Goal: Understand process/instructions: Learn about a topic

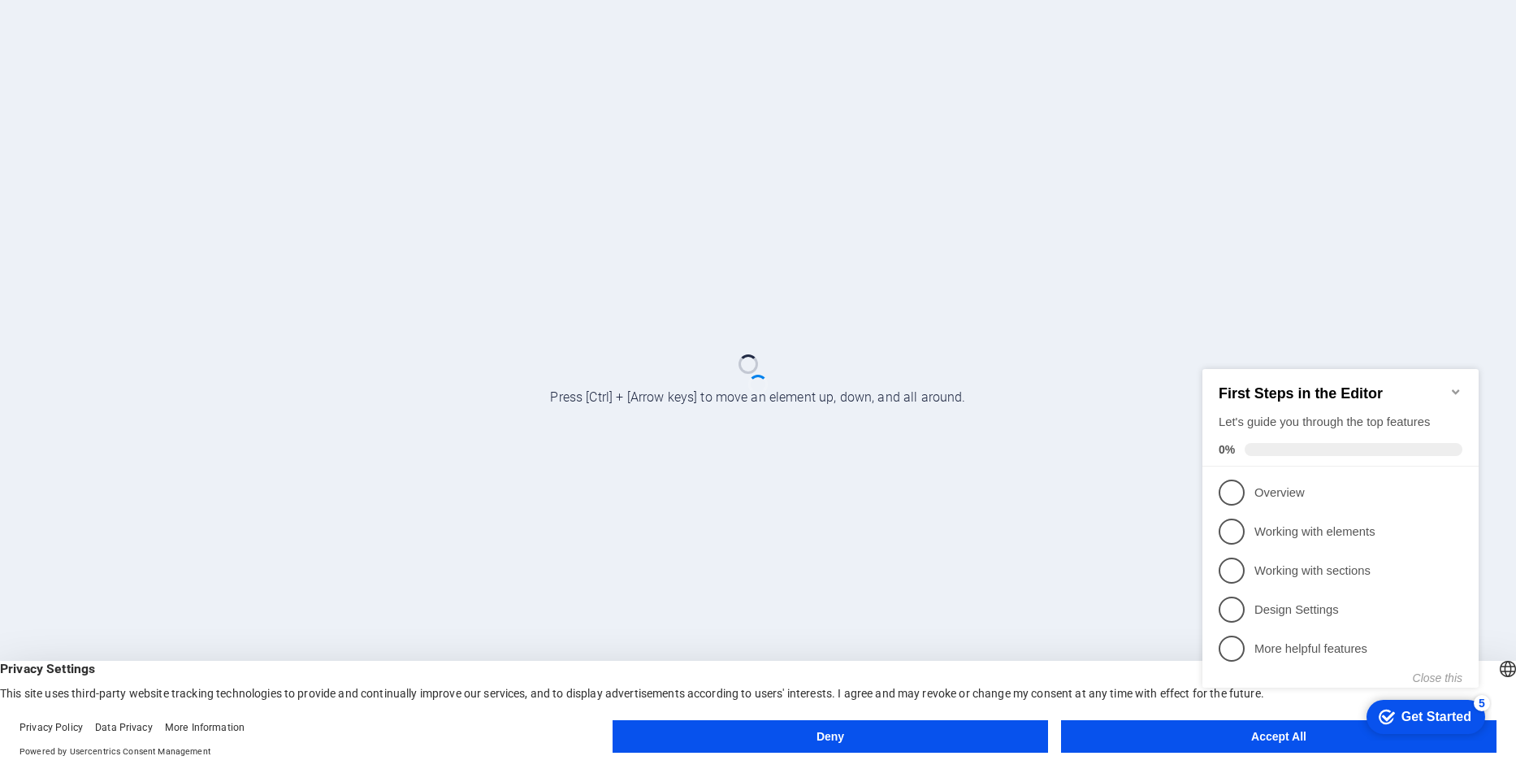
click at [1269, 741] on appcues-checklist "Contextual help checklist present on screen" at bounding box center [1344, 544] width 296 height 399
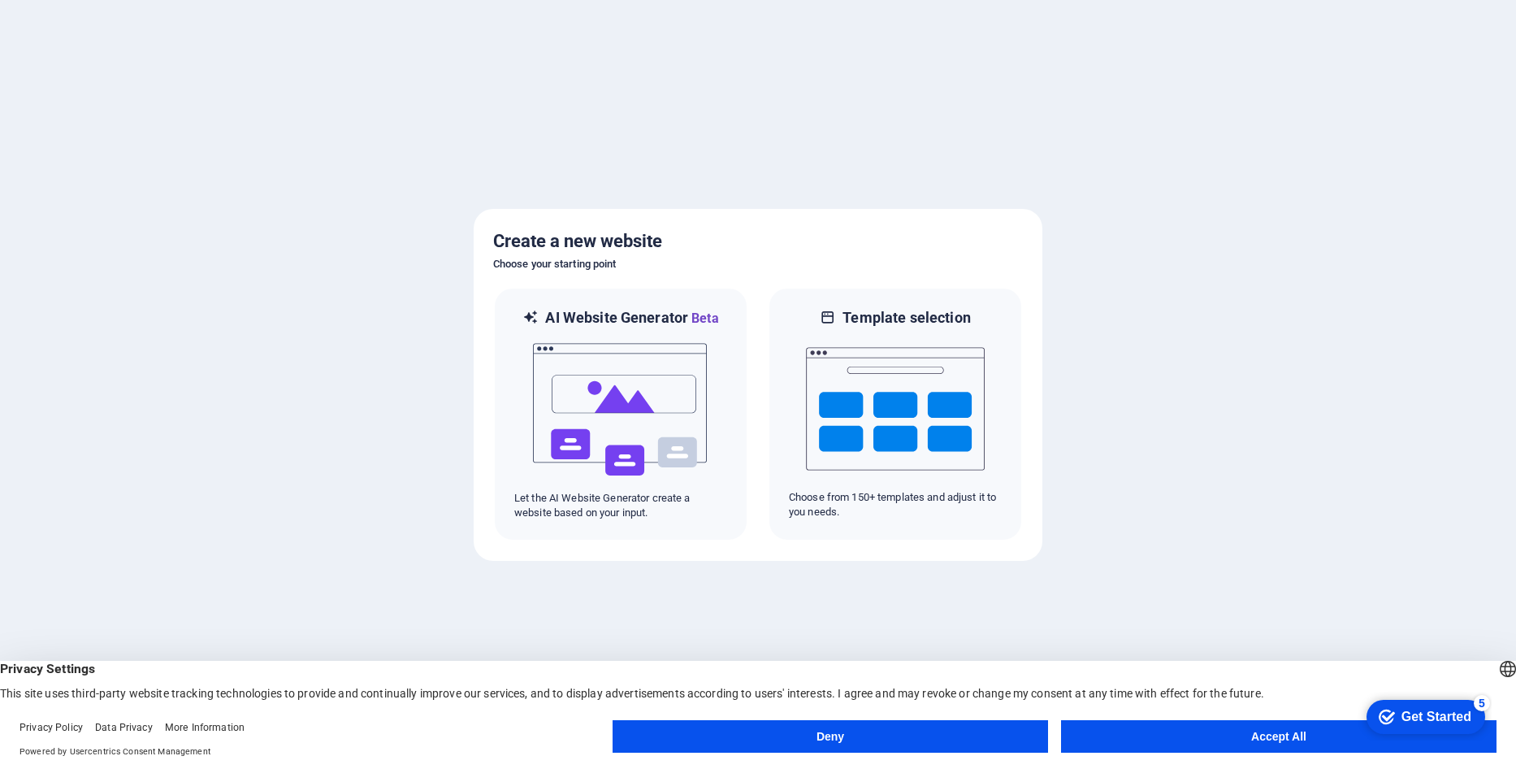
click at [988, 734] on button "Deny" at bounding box center [831, 736] width 436 height 33
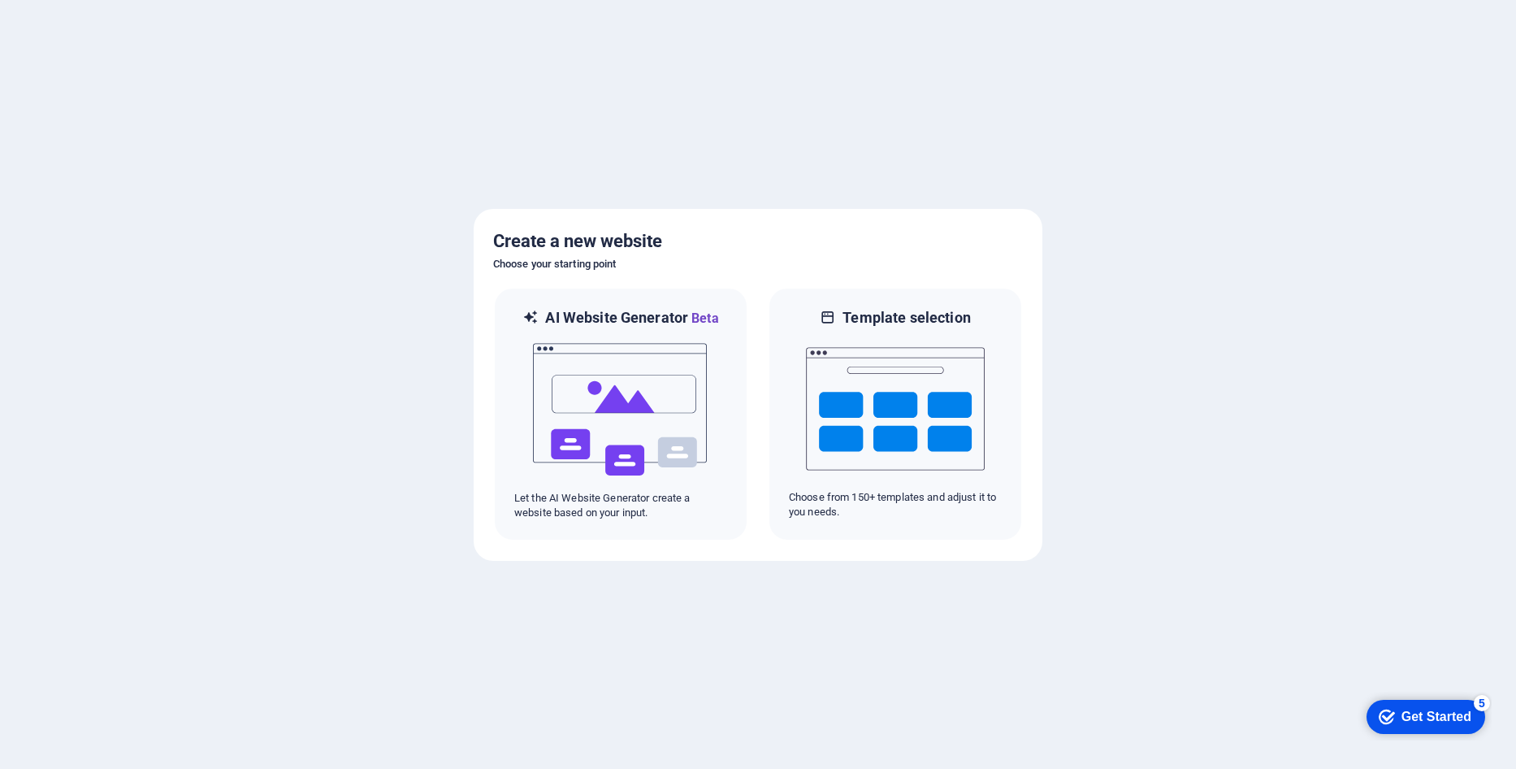
click at [1416, 718] on div "Get Started" at bounding box center [1437, 716] width 70 height 15
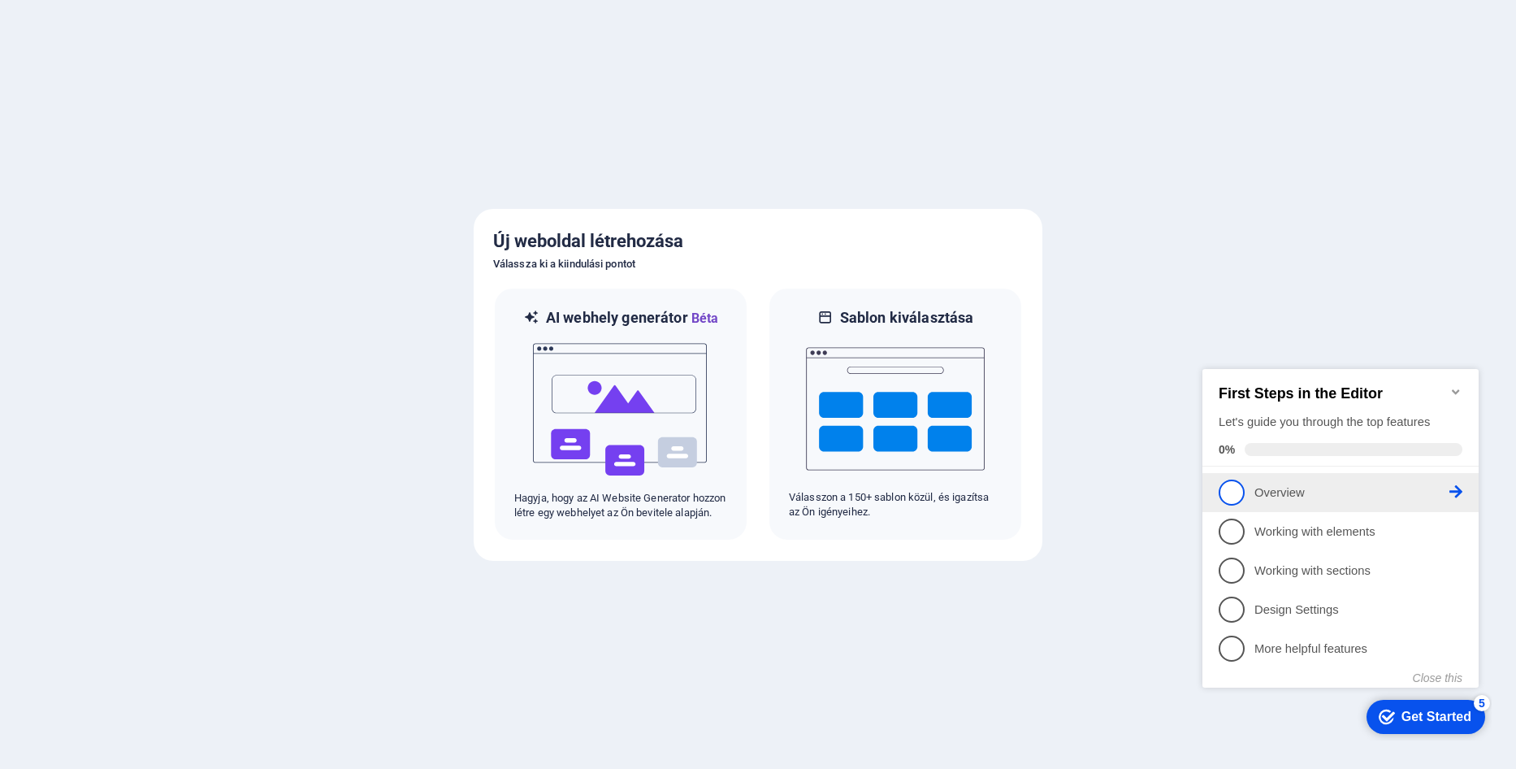
click at [1230, 497] on span "1" at bounding box center [1232, 492] width 26 height 26
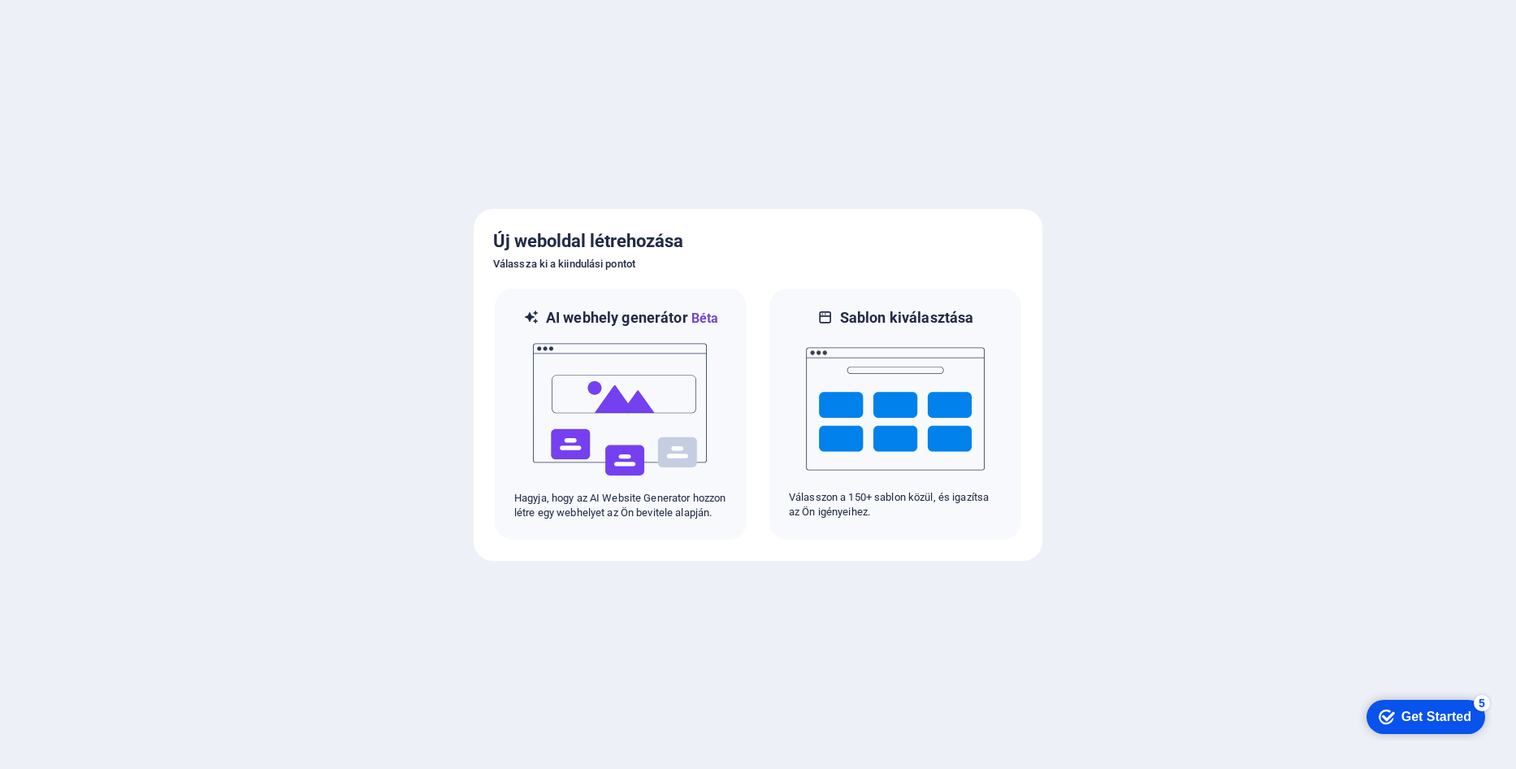
click at [1392, 711] on div "checkmark Get Started 5" at bounding box center [1425, 717] width 93 height 16
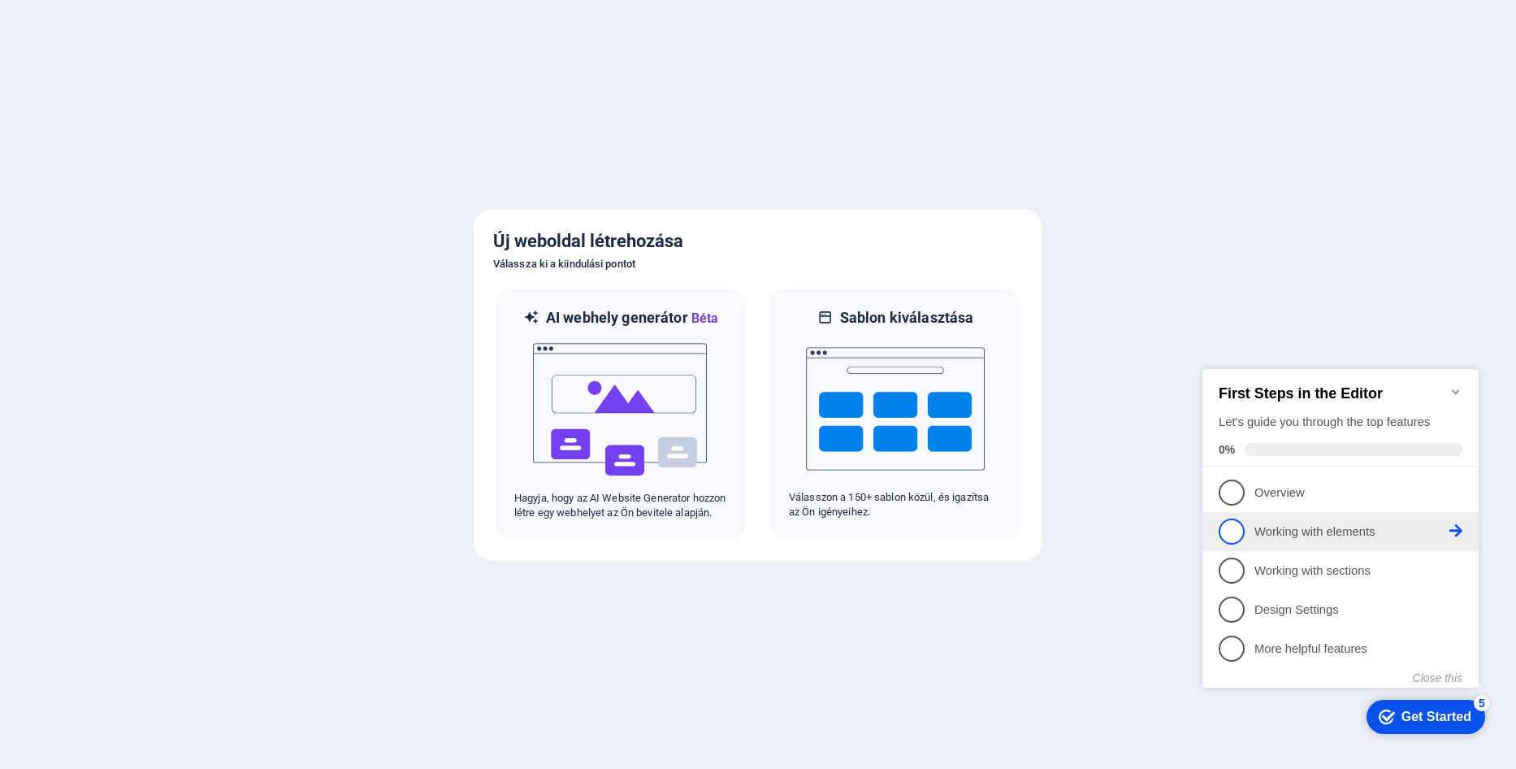
click at [1287, 535] on p "Working with elements - incomplete" at bounding box center [1352, 531] width 195 height 17
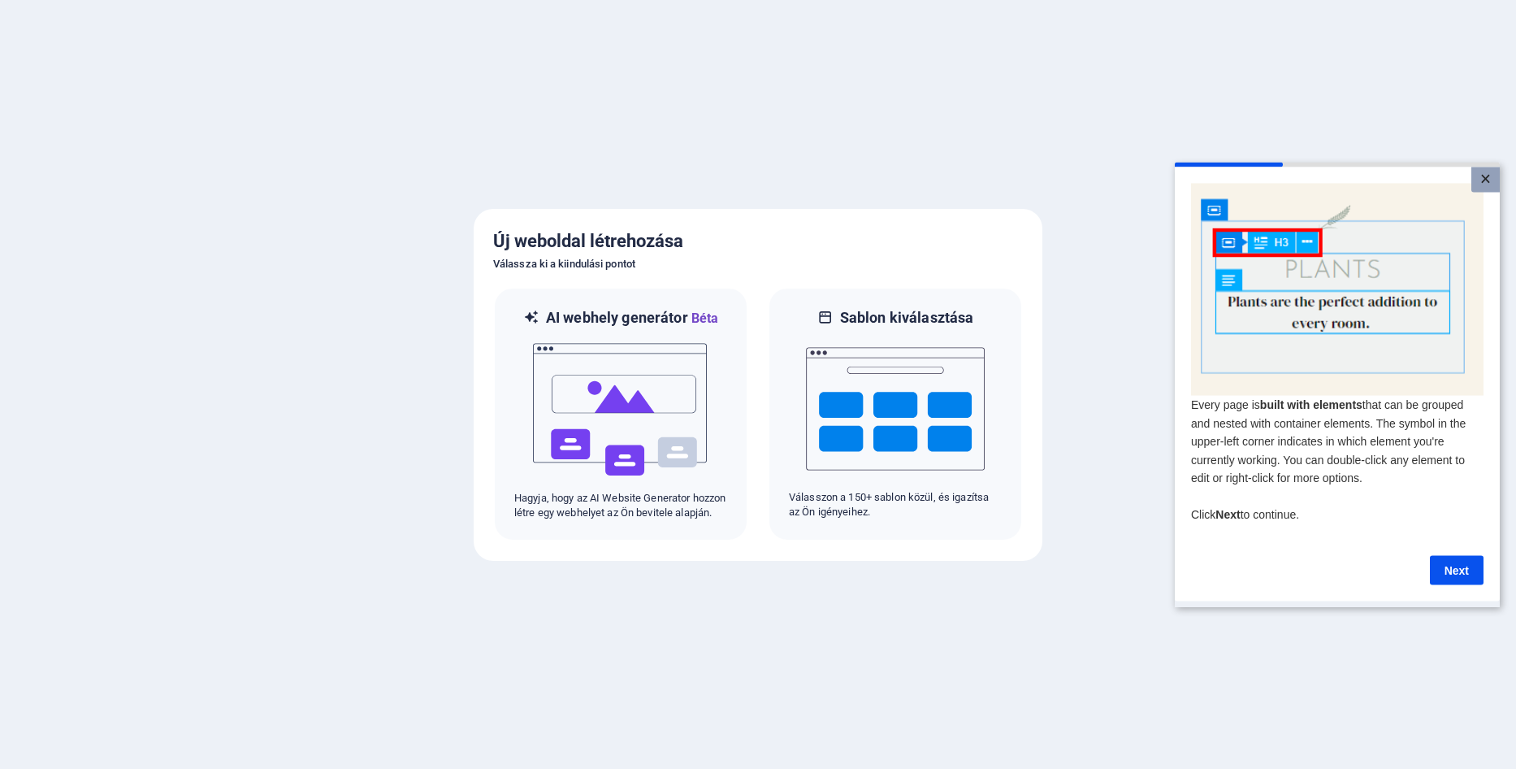
click at [1486, 181] on link "×" at bounding box center [1486, 179] width 28 height 25
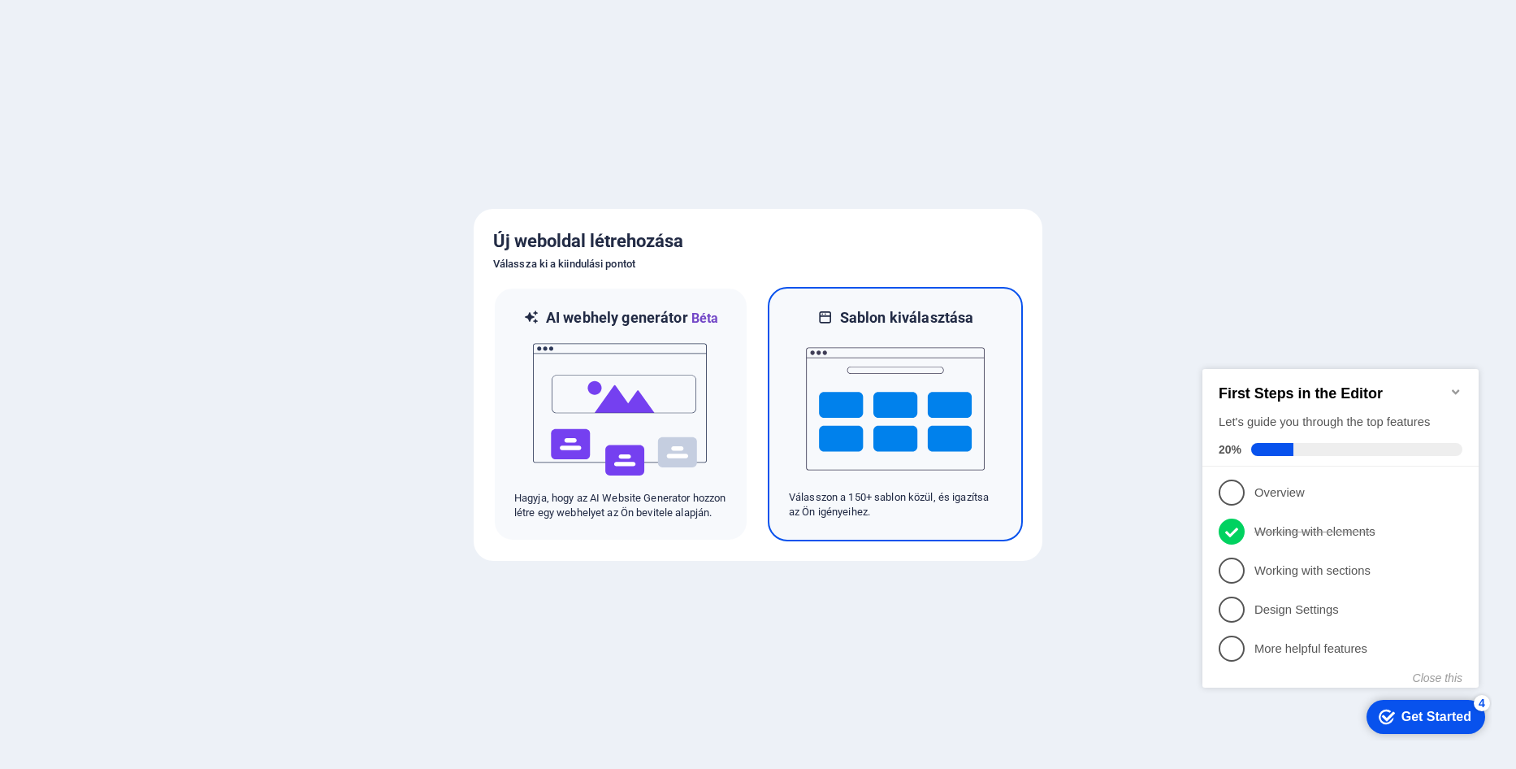
click at [874, 387] on img at bounding box center [895, 408] width 179 height 163
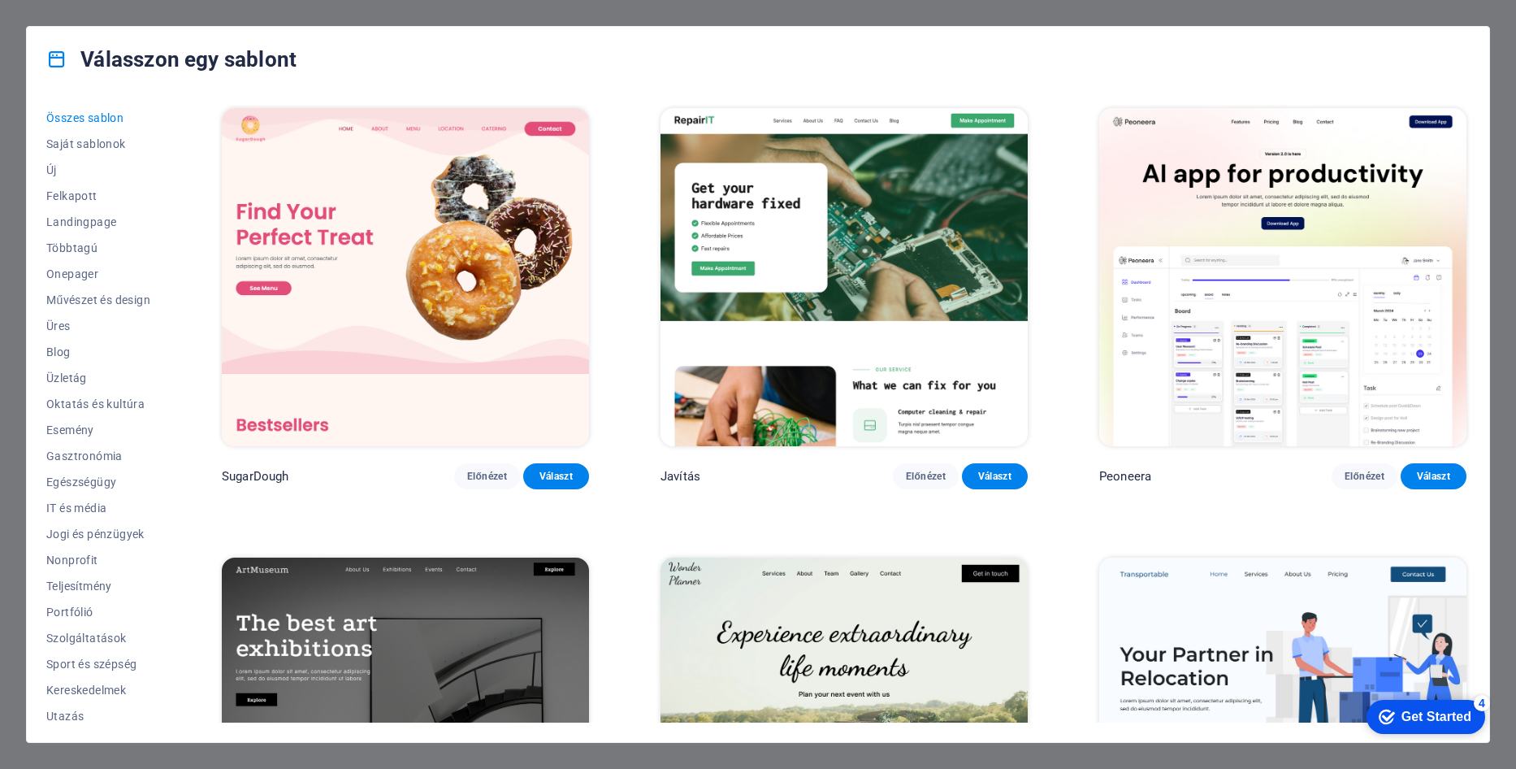
click at [1414, 61] on div "Válasszon egy sablont" at bounding box center [758, 59] width 1463 height 65
click at [1039, 30] on div "Válasszon egy sablont" at bounding box center [758, 59] width 1463 height 65
click at [349, 47] on div "Válasszon egy sablont" at bounding box center [758, 59] width 1463 height 65
click at [89, 506] on span "IT és média" at bounding box center [98, 507] width 104 height 13
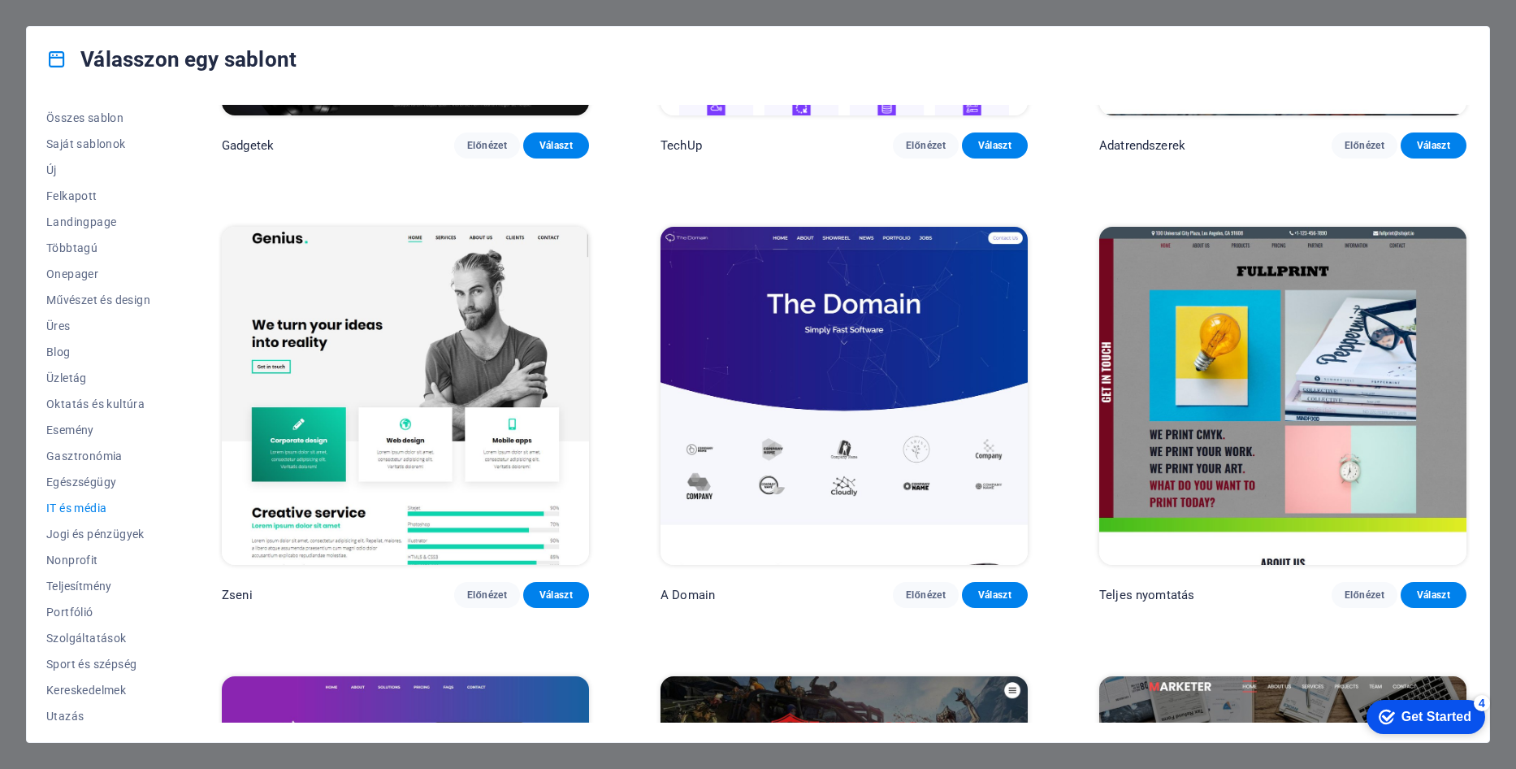
scroll to position [782, 0]
click at [84, 635] on span "Szolgáltatások" at bounding box center [98, 637] width 104 height 13
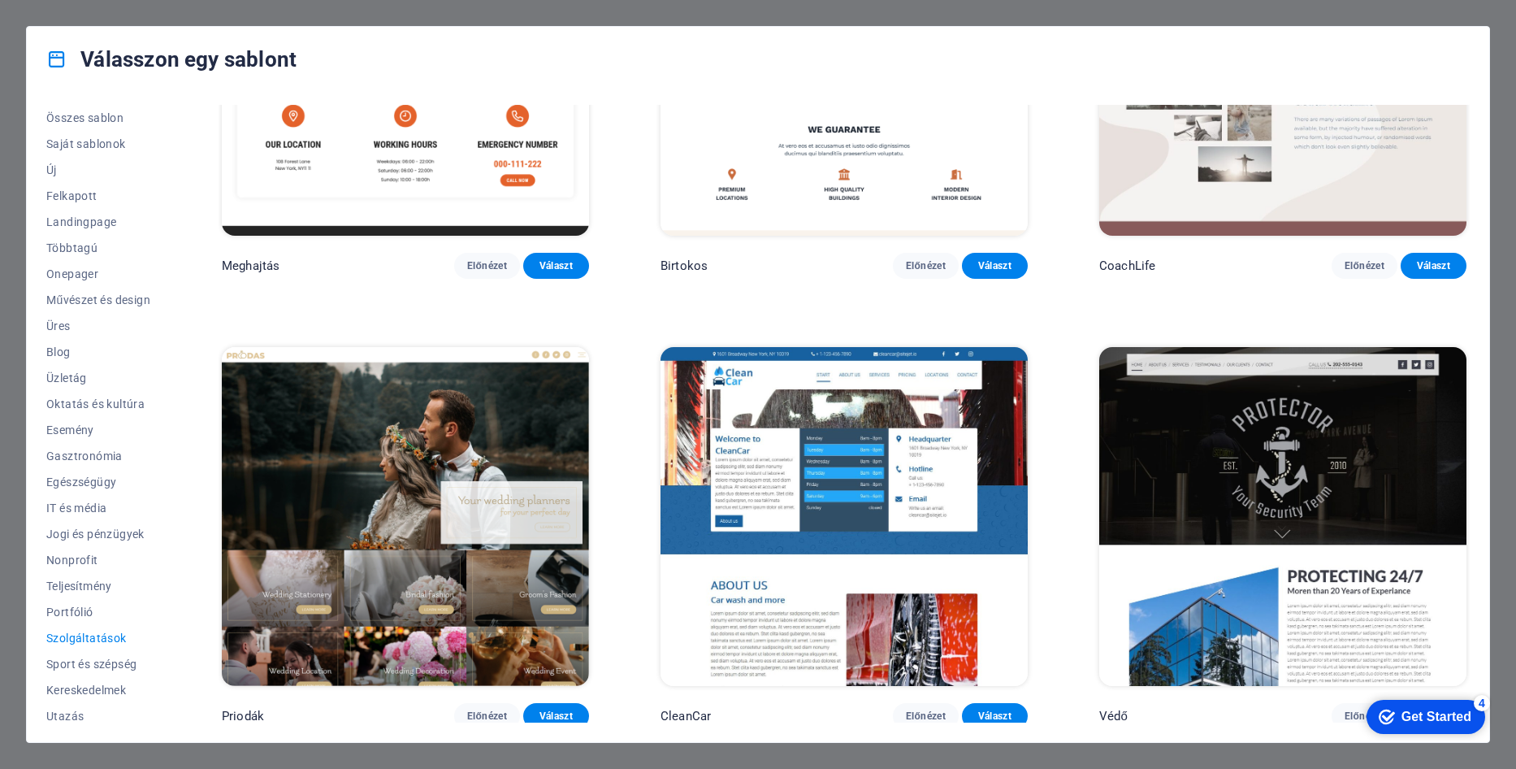
scroll to position [1219, 0]
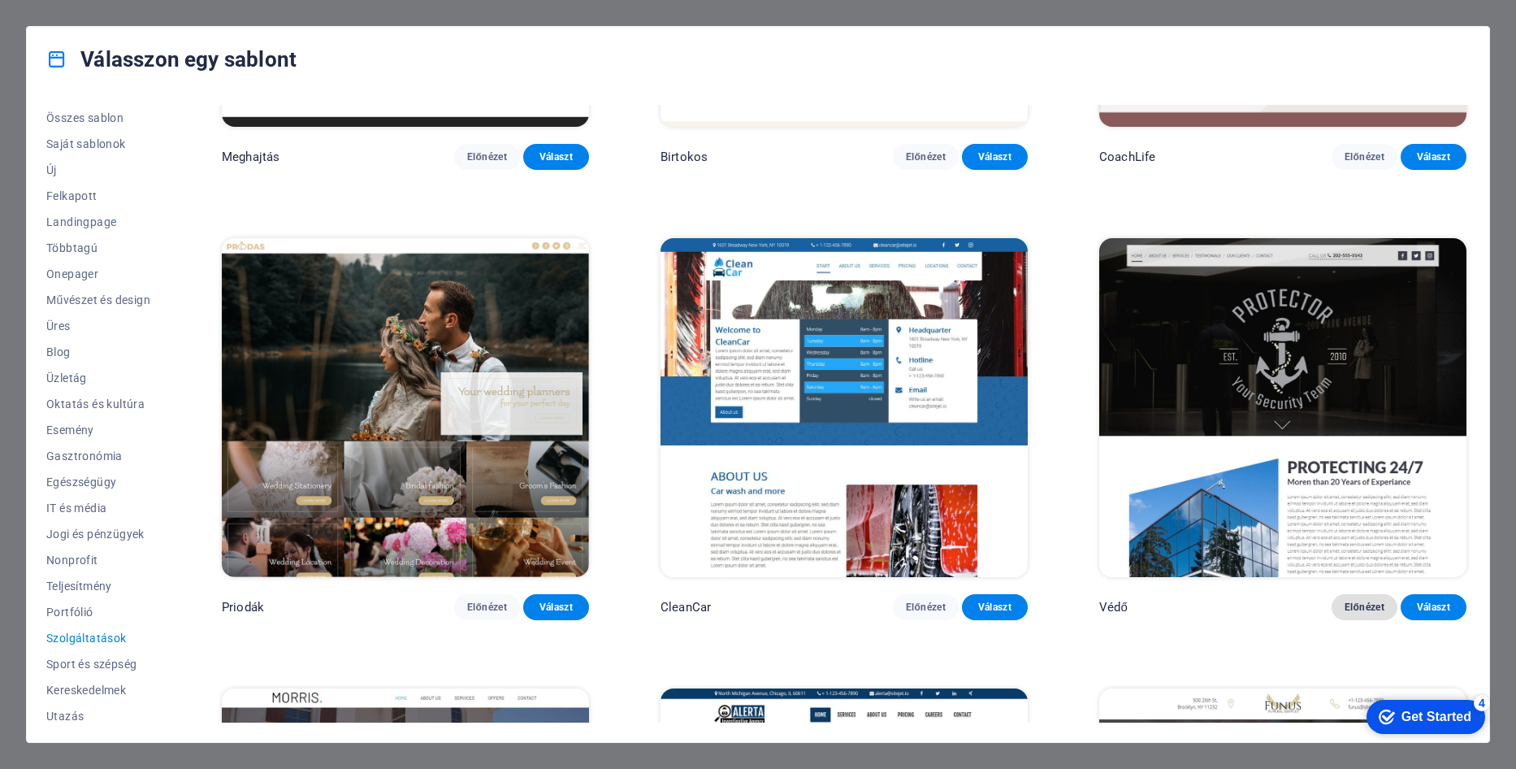
click at [1360, 601] on span "Előnézet" at bounding box center [1365, 607] width 40 height 13
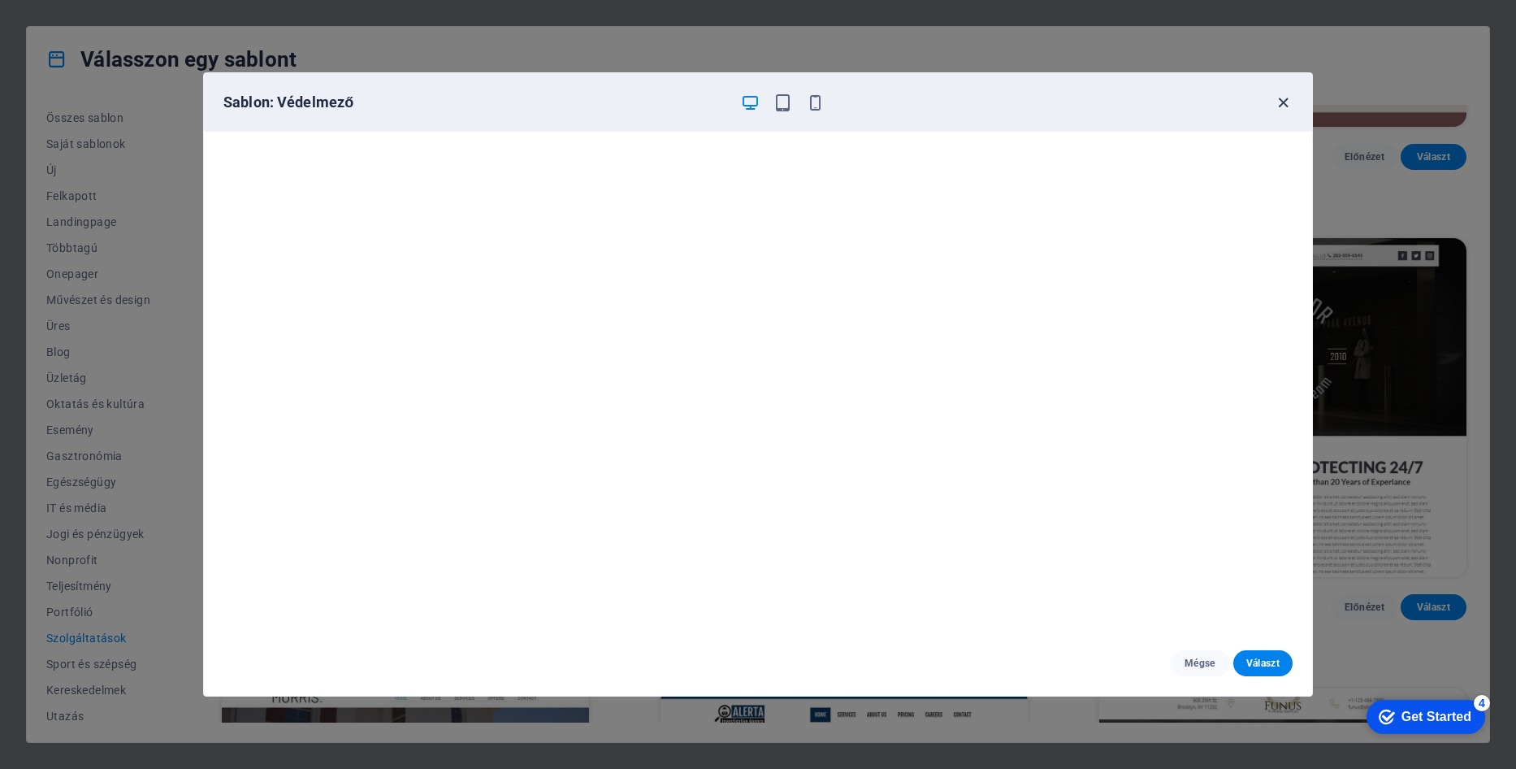
click at [1278, 105] on icon "button" at bounding box center [1283, 102] width 19 height 19
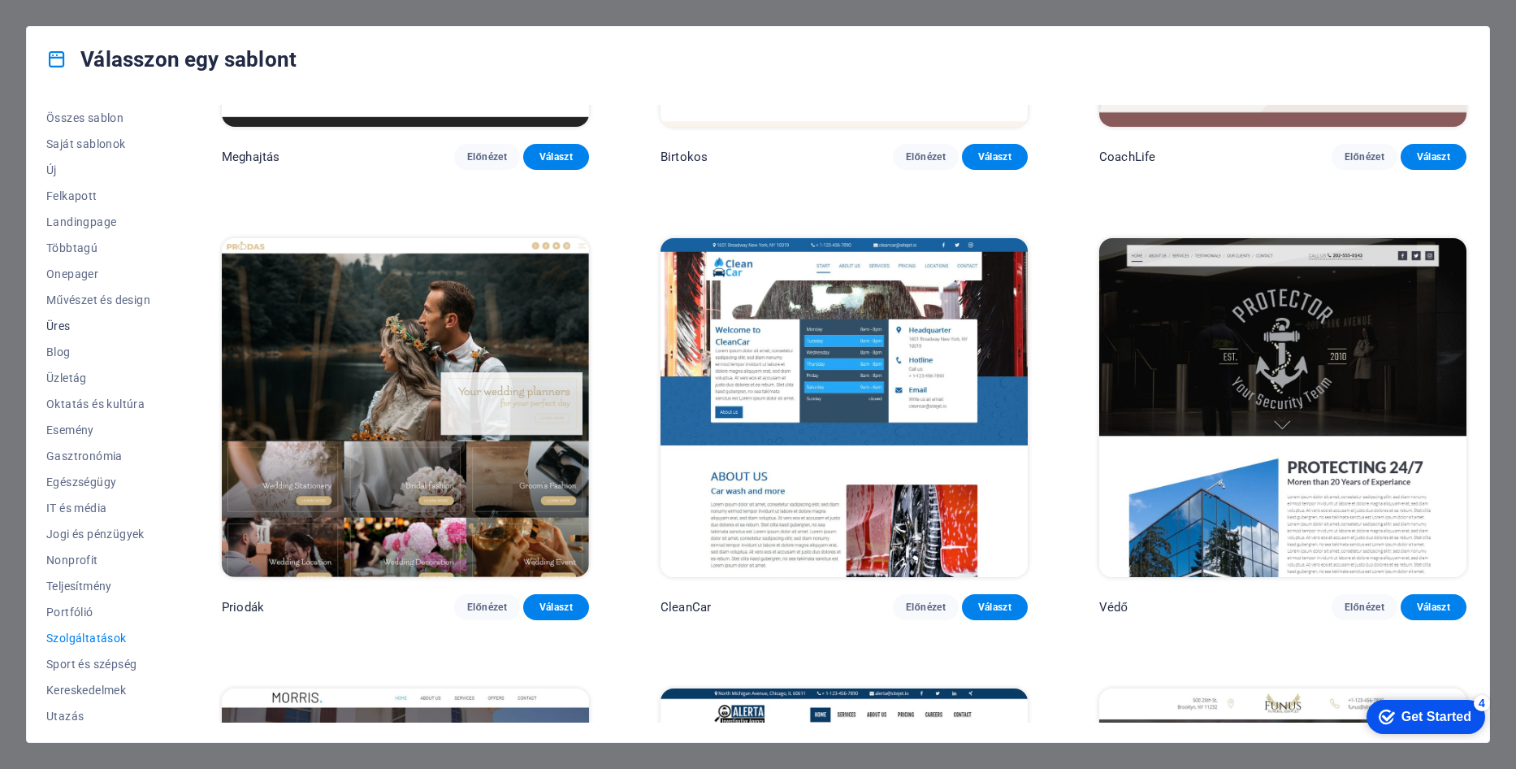
click at [61, 320] on span "Üres" at bounding box center [98, 325] width 104 height 13
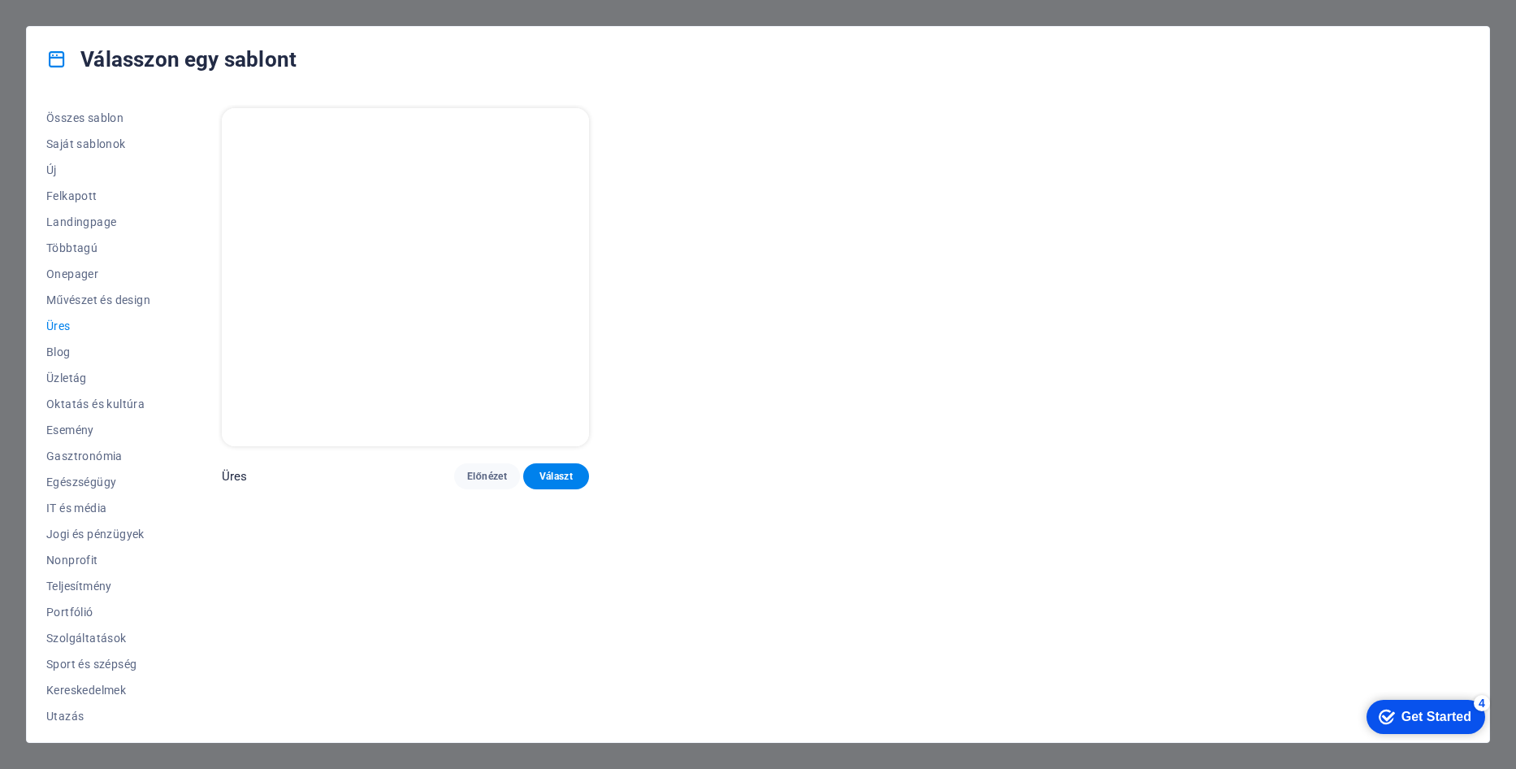
scroll to position [0, 0]
click at [58, 379] on span "Üzletág" at bounding box center [98, 377] width 104 height 13
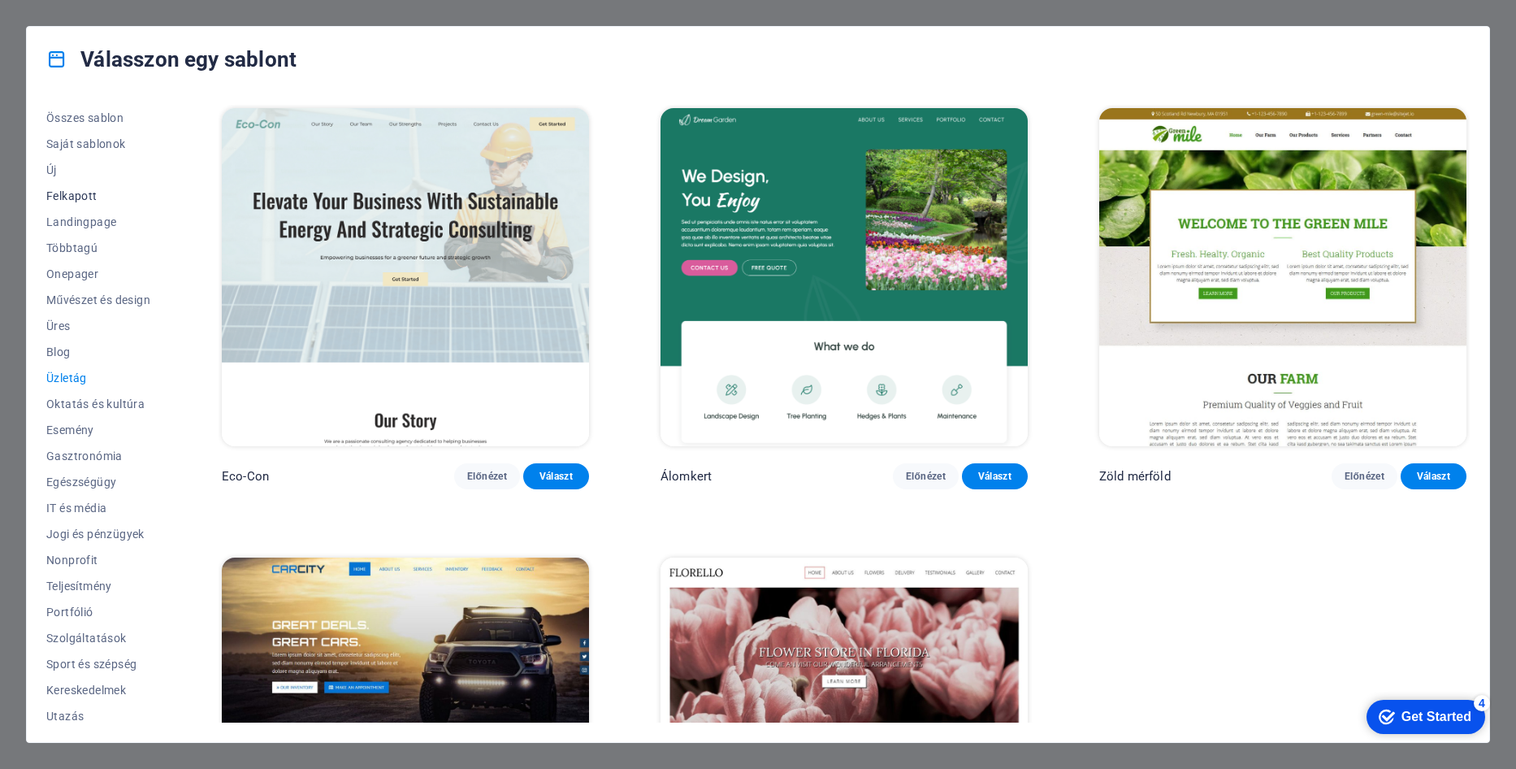
click at [47, 191] on span "Felkapott" at bounding box center [98, 195] width 104 height 13
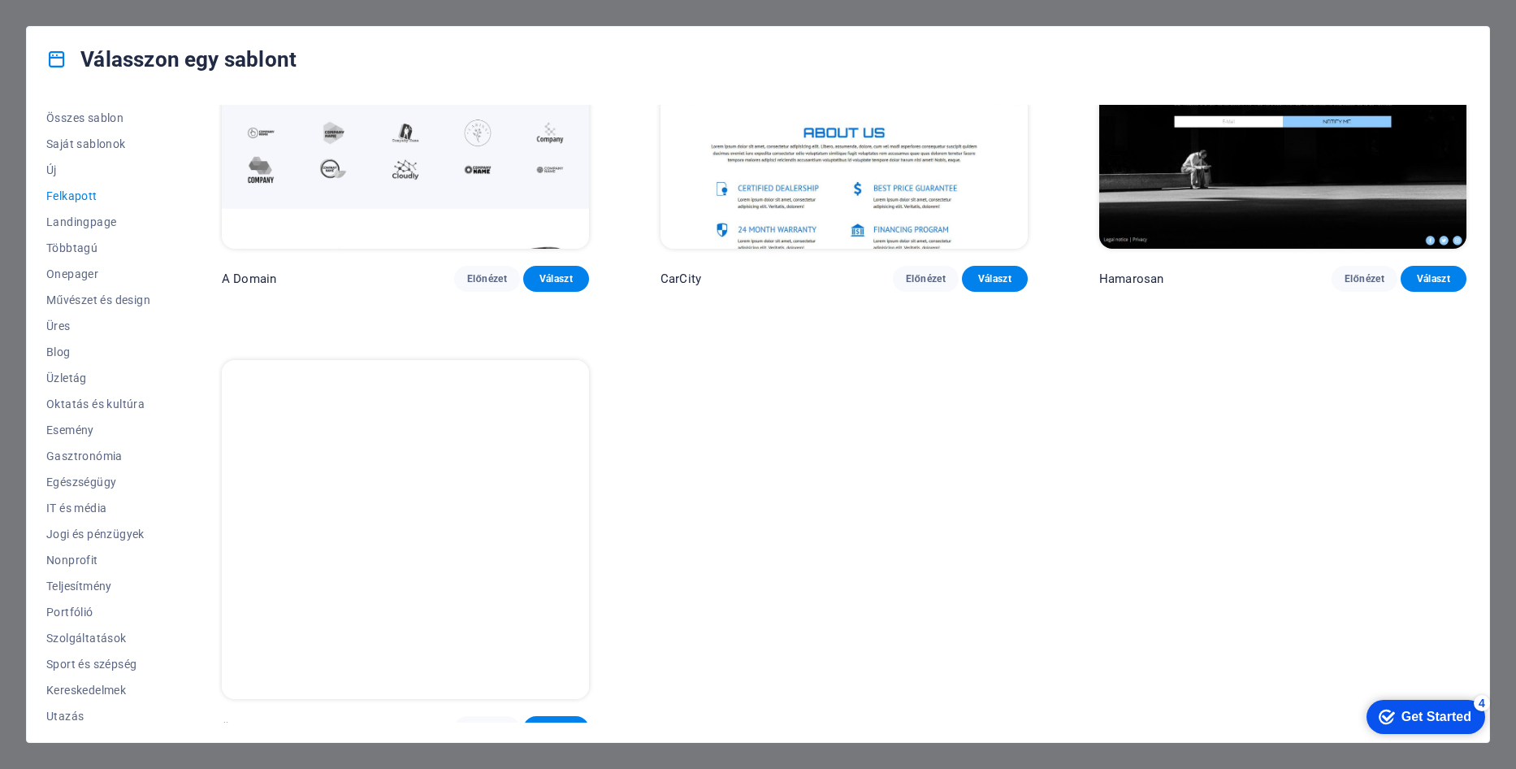
scroll to position [2000, 0]
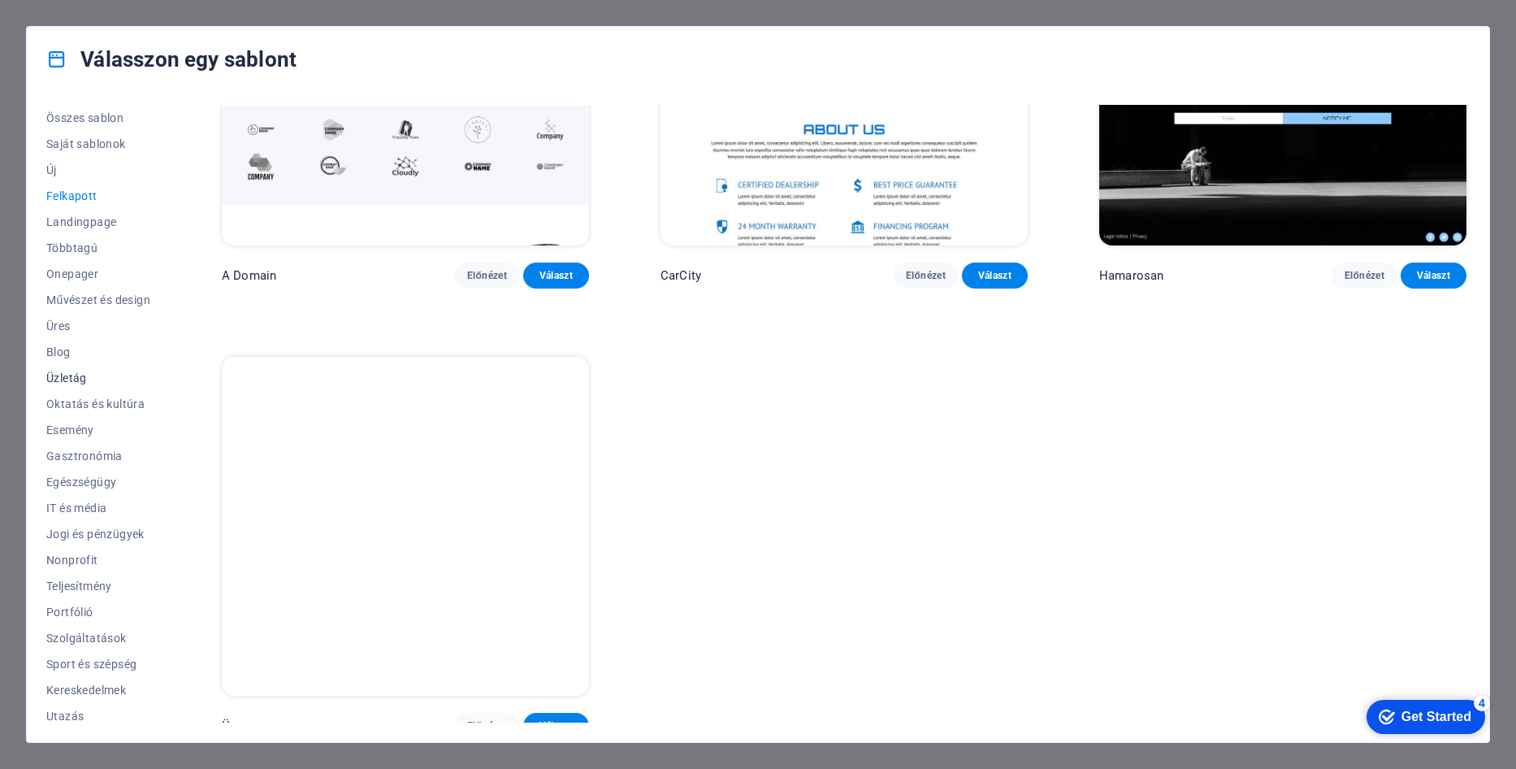
click at [67, 379] on span "Üzletág" at bounding box center [98, 377] width 104 height 13
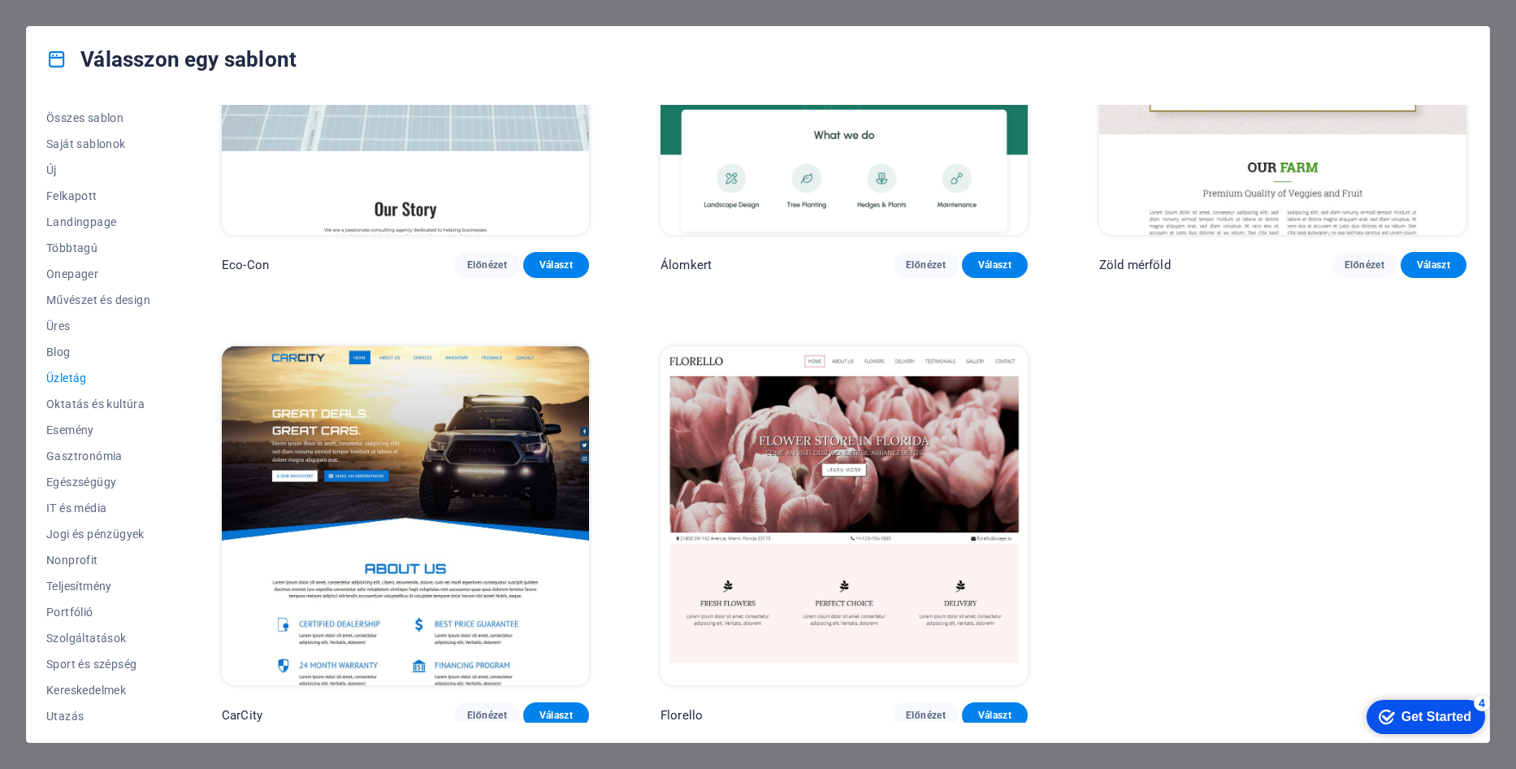
scroll to position [0, 0]
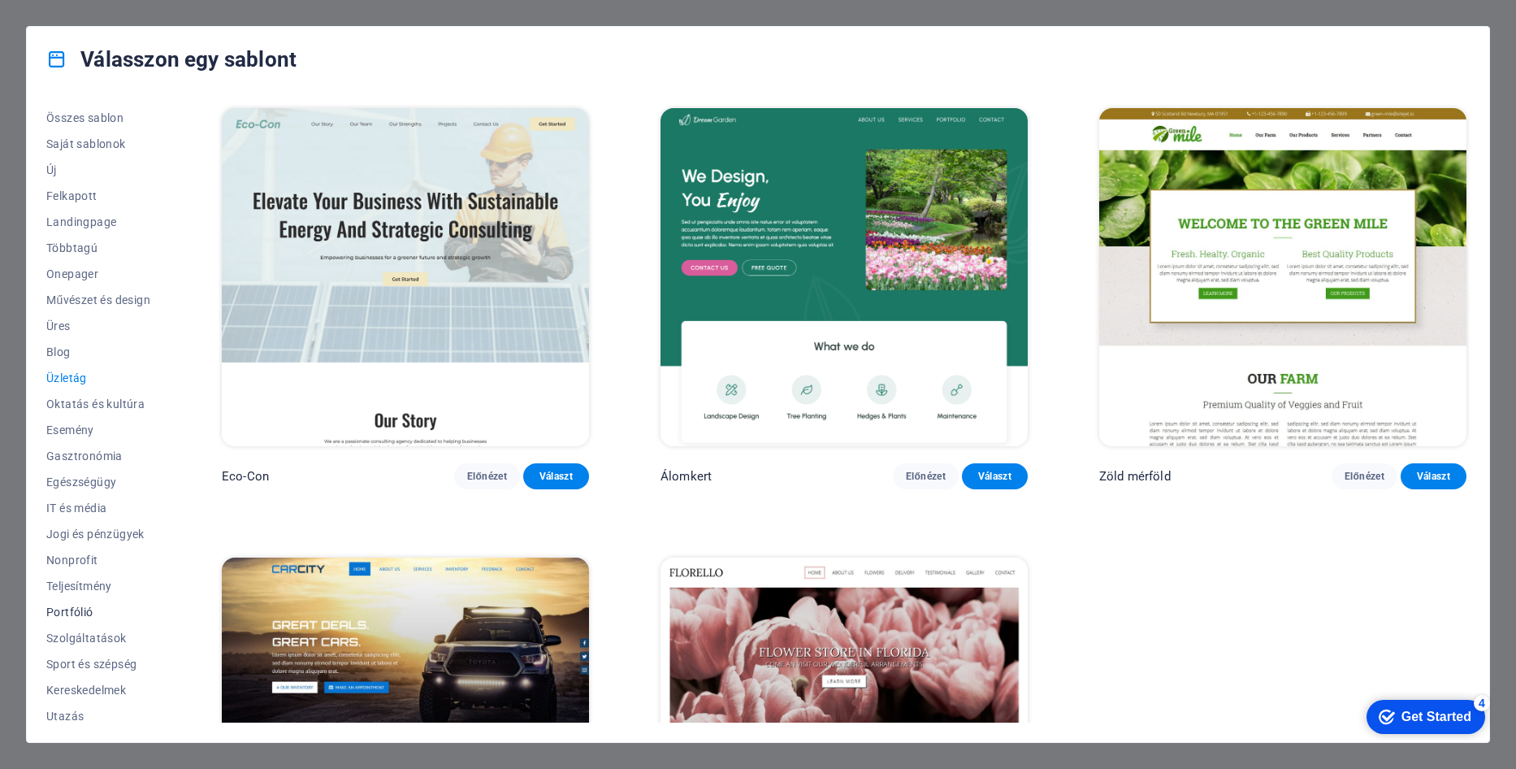
click at [64, 612] on span "Portfólió" at bounding box center [98, 611] width 104 height 13
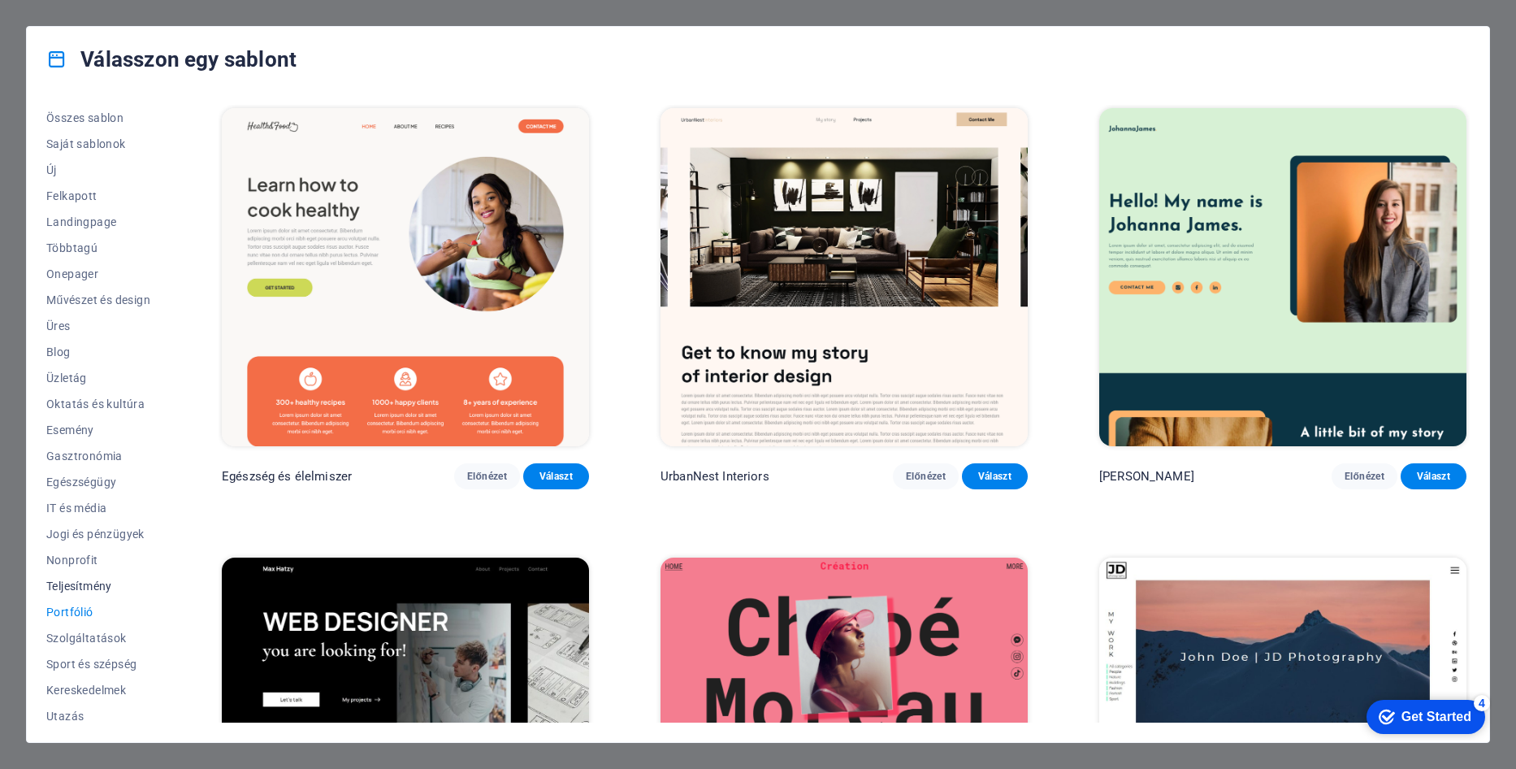
click at [81, 578] on button "Teljesítmény" at bounding box center [98, 586] width 104 height 26
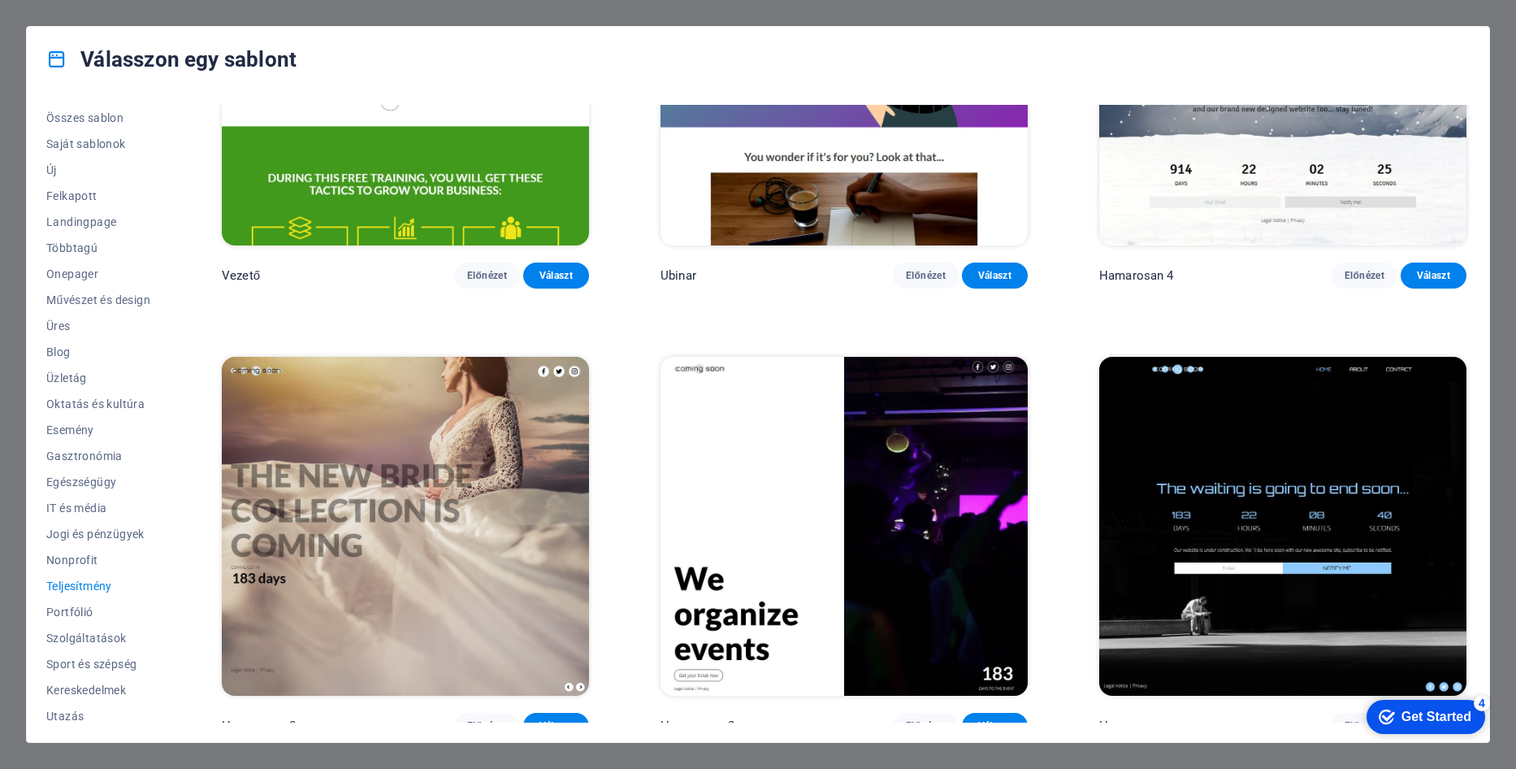
scroll to position [33, 0]
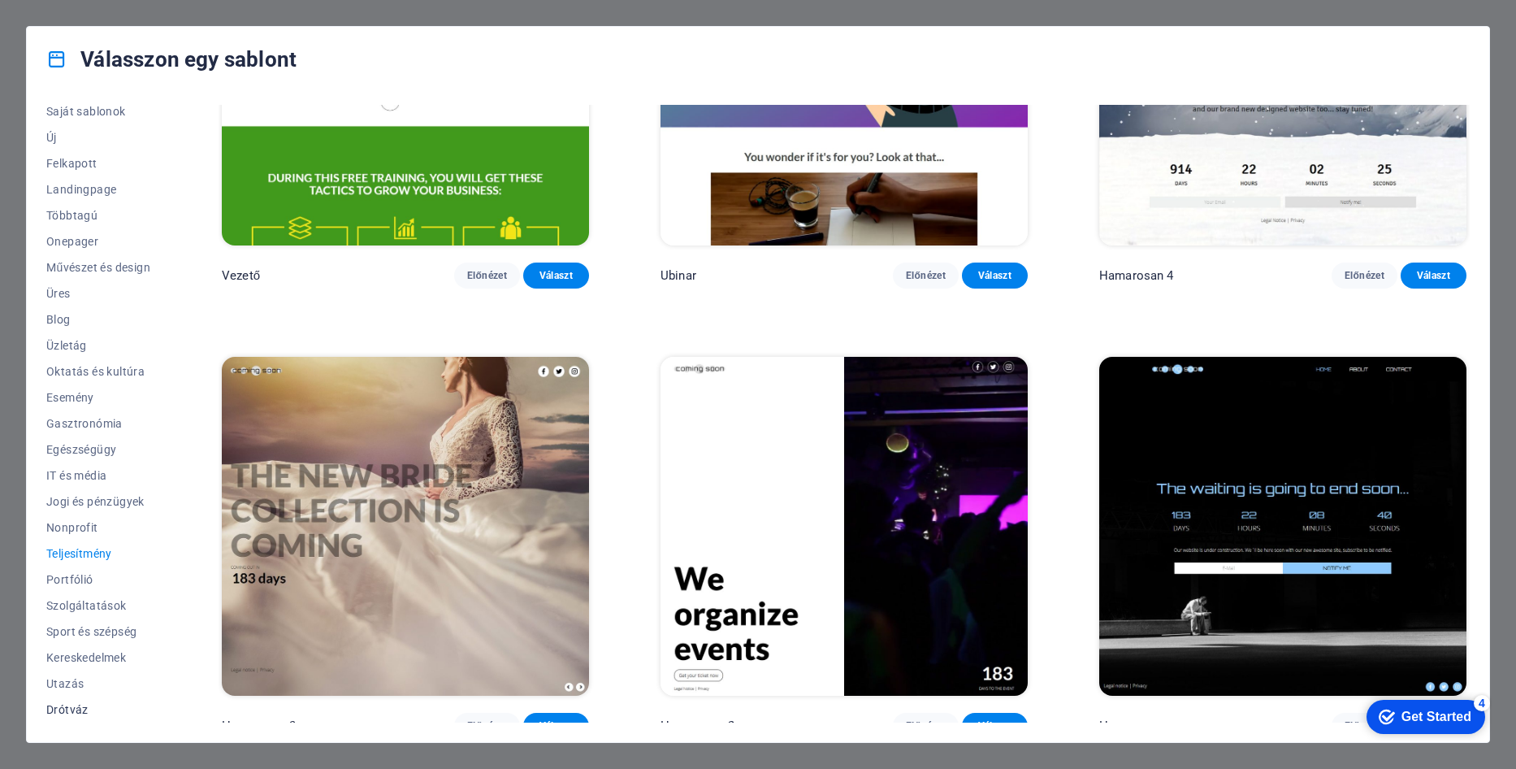
click at [73, 709] on span "Drótváz" at bounding box center [98, 709] width 104 height 13
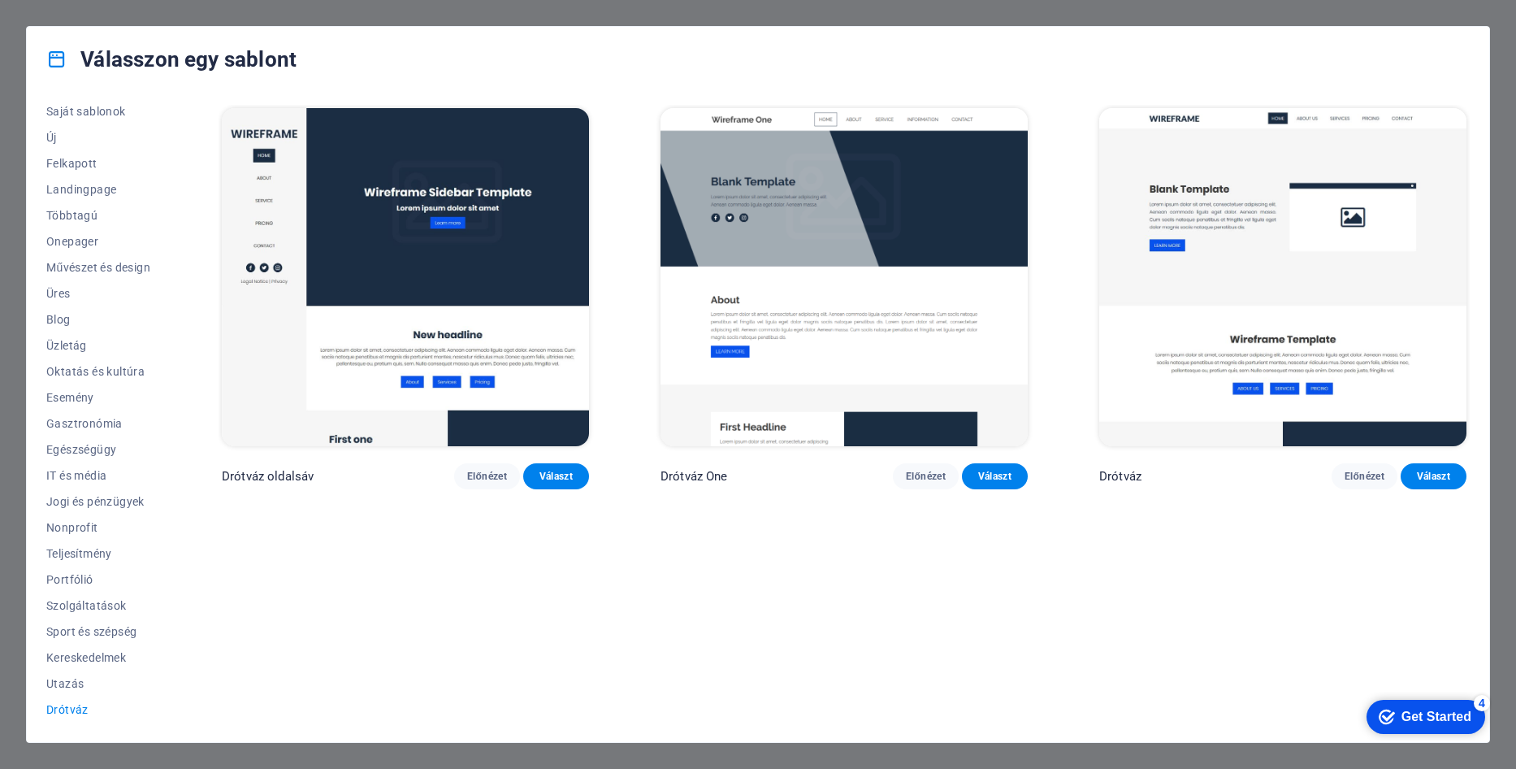
scroll to position [0, 0]
click at [69, 675] on button "Utazás" at bounding box center [98, 683] width 104 height 26
